Goal: Transaction & Acquisition: Purchase product/service

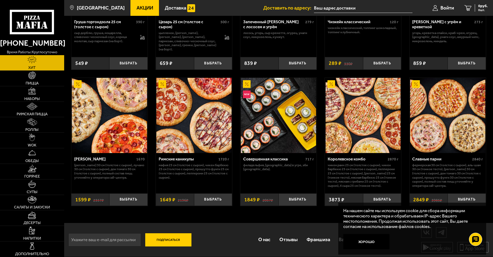
scroll to position [221, 0]
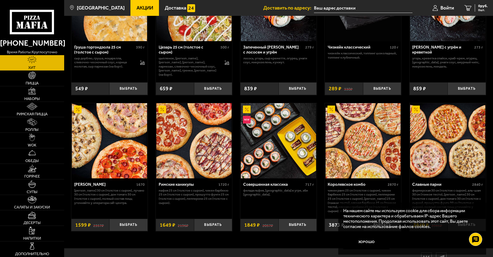
click at [367, 124] on img at bounding box center [363, 140] width 75 height 75
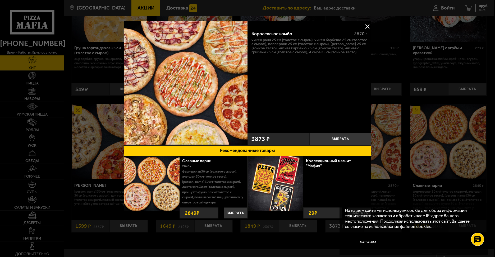
click at [367, 25] on button at bounding box center [367, 26] width 8 height 8
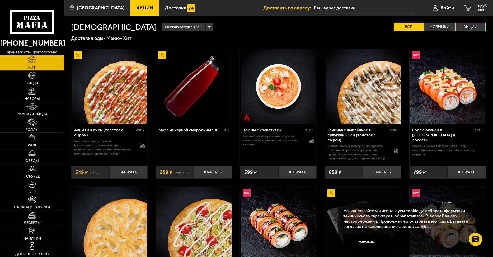
click at [471, 24] on label "Акции" at bounding box center [471, 27] width 30 height 8
click at [0, 0] on input "Акции" at bounding box center [0, 0] width 0 height 0
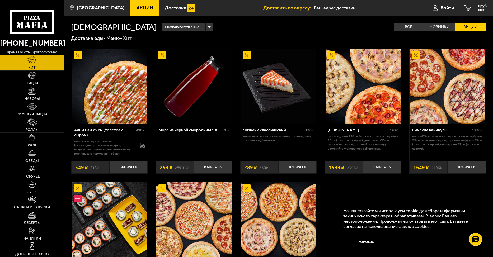
click at [27, 112] on link "Римская пицца" at bounding box center [32, 109] width 64 height 15
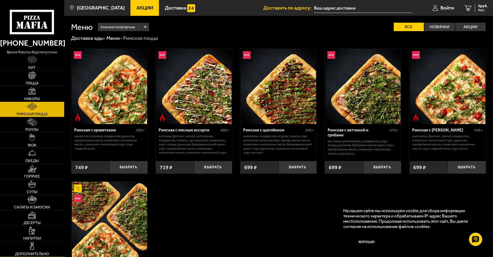
click at [34, 254] on span "Дополнительно" at bounding box center [32, 254] width 34 height 4
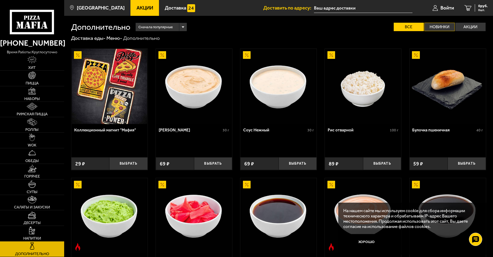
click at [440, 24] on label "Новинки" at bounding box center [440, 27] width 30 height 8
click at [0, 0] on input "Новинки" at bounding box center [0, 0] width 0 height 0
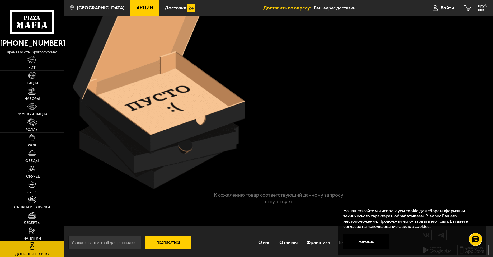
scroll to position [83, 0]
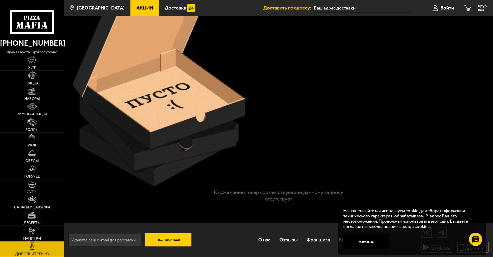
click at [33, 217] on img at bounding box center [32, 216] width 8 height 8
